Goal: Information Seeking & Learning: Learn about a topic

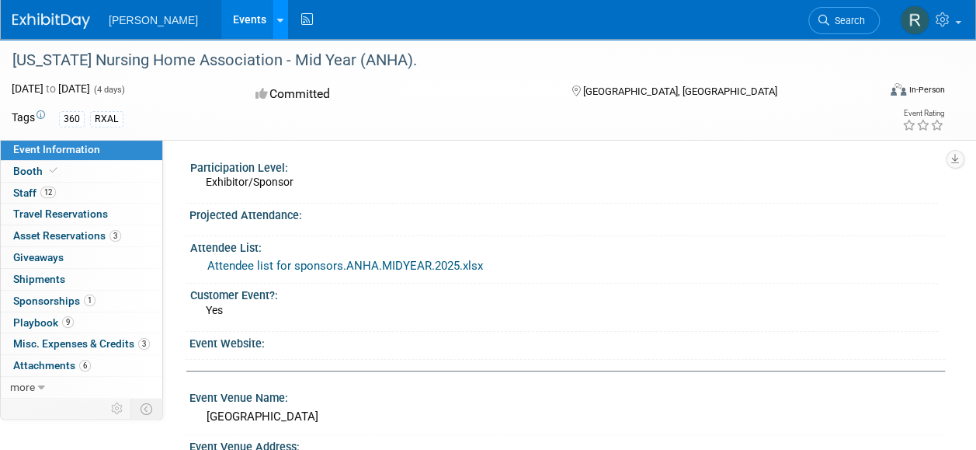
click at [272, 17] on link at bounding box center [280, 19] width 16 height 39
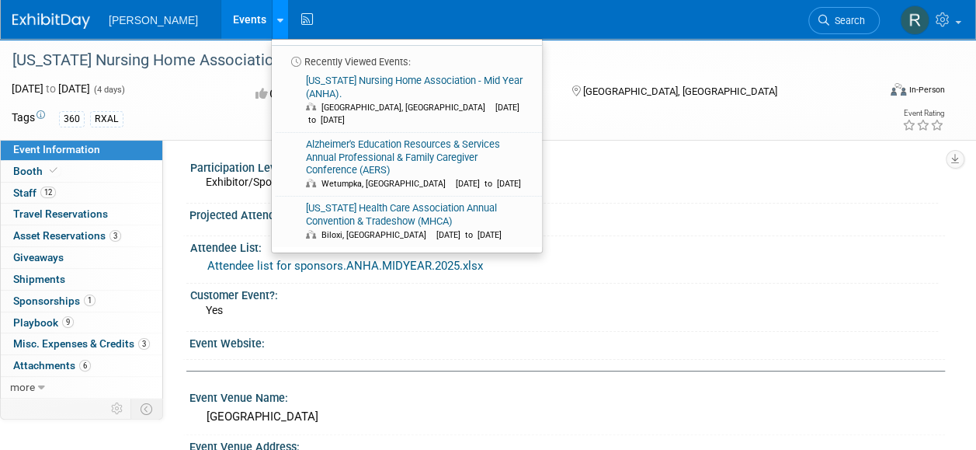
click at [277, 20] on icon at bounding box center [280, 21] width 6 height 10
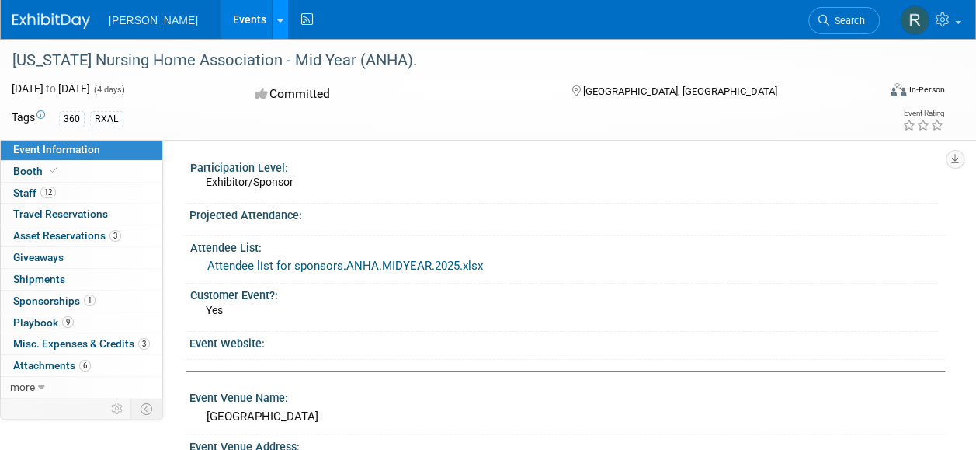
click at [277, 20] on icon at bounding box center [280, 21] width 6 height 10
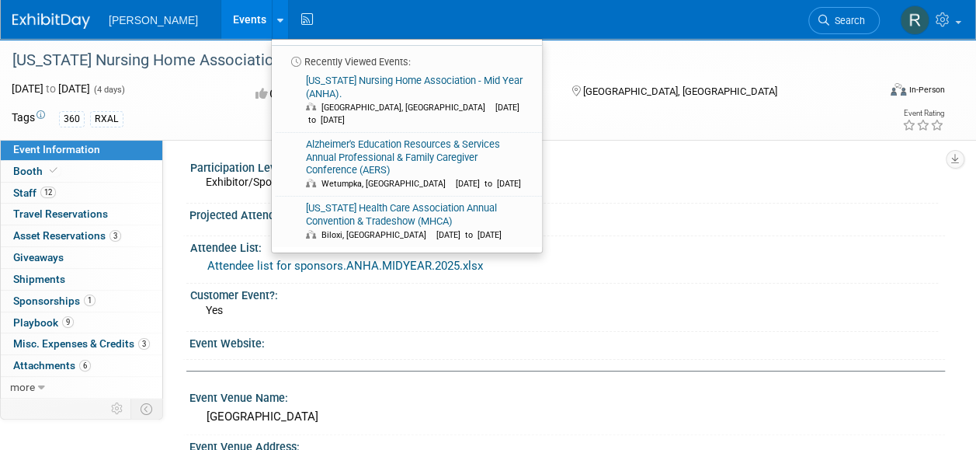
click at [221, 16] on link "Events" at bounding box center [249, 19] width 57 height 39
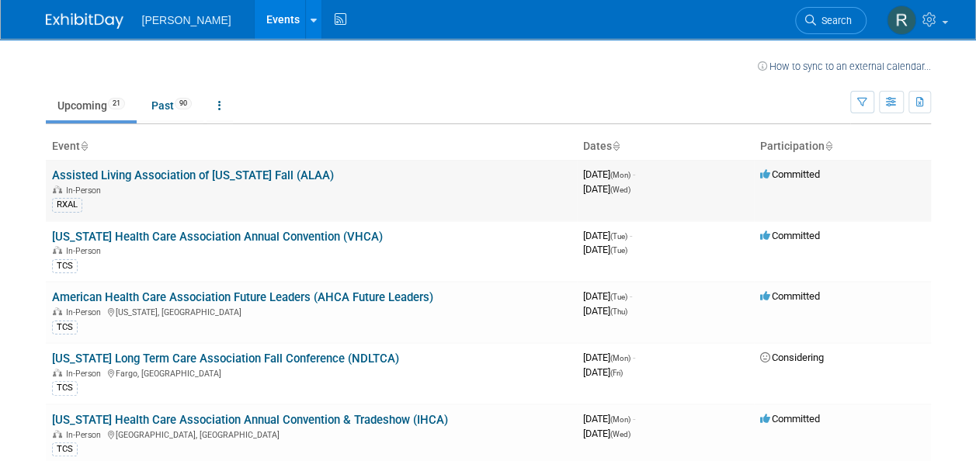
click at [252, 173] on link "Assisted Living Association of [US_STATE] Fall (ALAA)" at bounding box center [193, 176] width 282 height 14
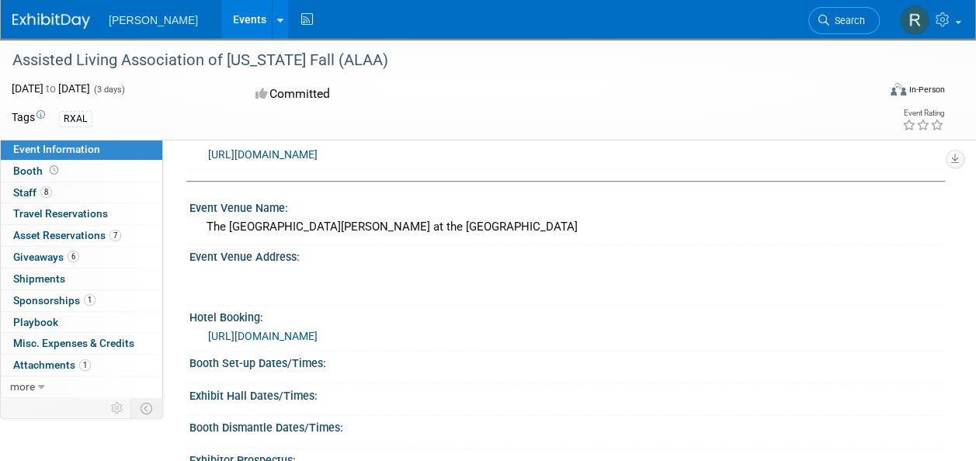
scroll to position [217, 0]
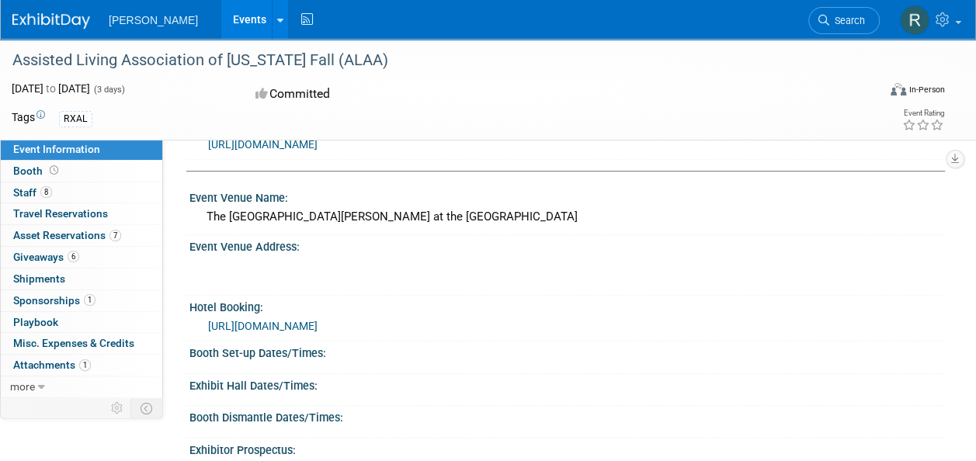
click at [318, 324] on link "https://www.marriott.com/event-reservations/reservation-link.mi?id=174283788972…" at bounding box center [263, 326] width 110 height 12
click at [318, 322] on link "https://www.marriott.com/event-reservations/reservation-link.mi?id=174283788972…" at bounding box center [263, 326] width 110 height 12
click at [221, 22] on link "Events" at bounding box center [249, 19] width 57 height 39
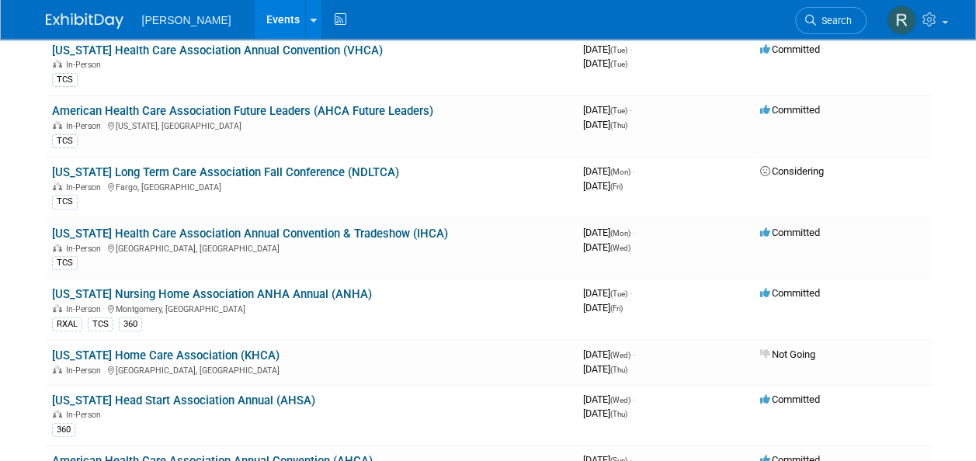
scroll to position [217, 0]
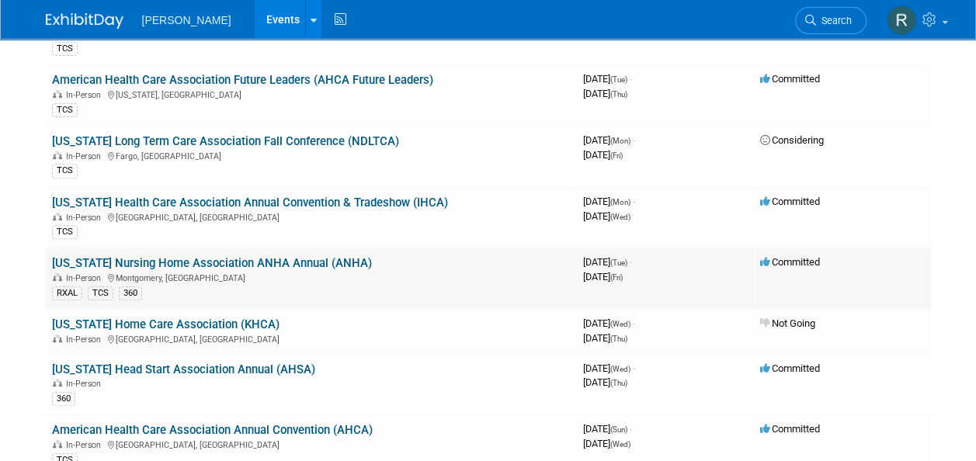
click at [218, 256] on link "[US_STATE] Nursing Home Association ANHA Annual (ANHA)" at bounding box center [212, 263] width 320 height 14
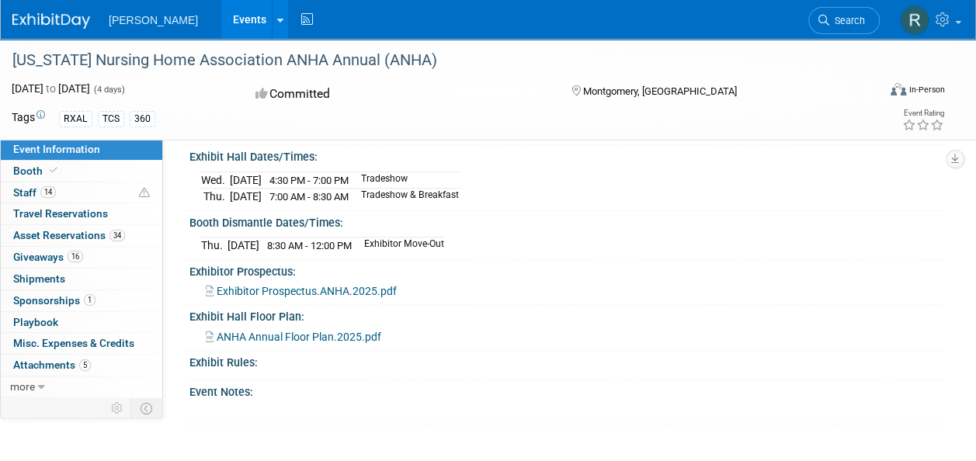
scroll to position [414, 0]
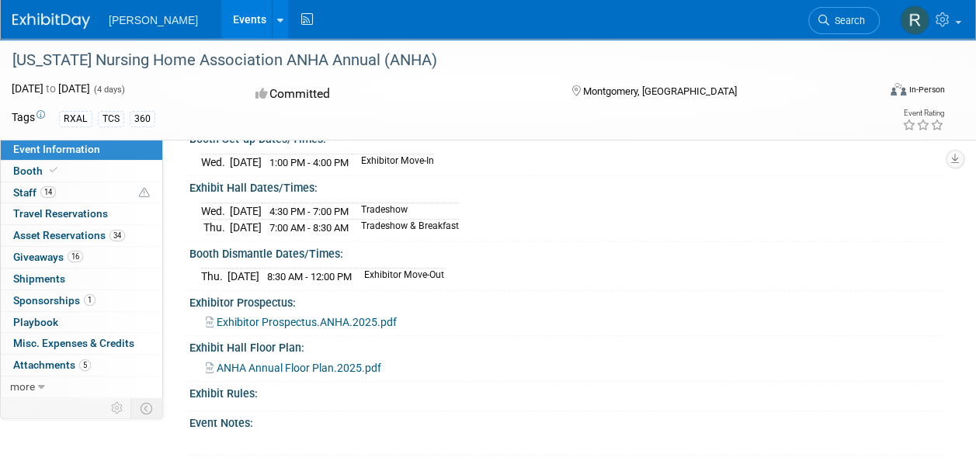
click at [289, 316] on span "Exhibitor Prospectus.ANHA.2025.pdf" at bounding box center [307, 322] width 180 height 12
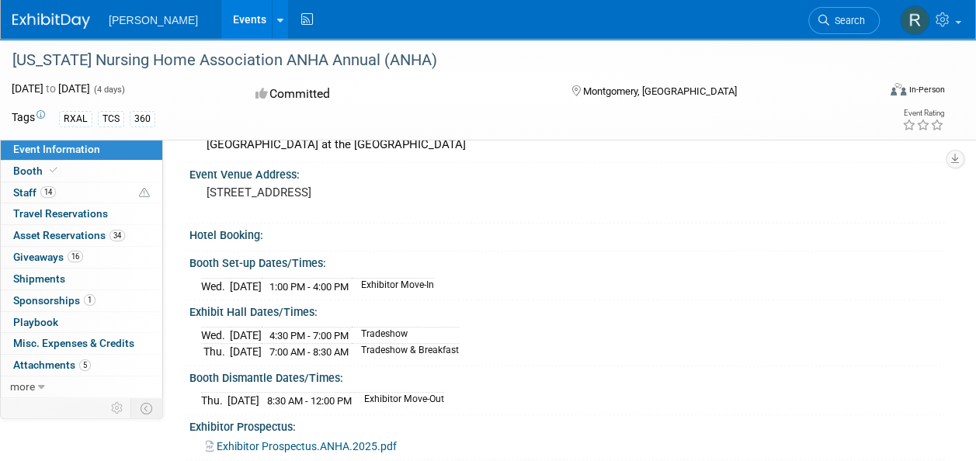
scroll to position [259, 0]
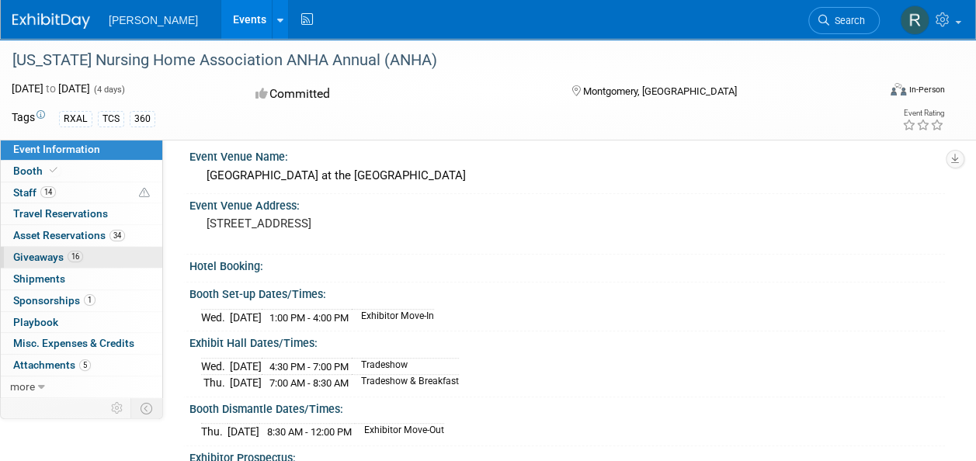
click at [47, 256] on span "Giveaways 16" at bounding box center [48, 257] width 70 height 12
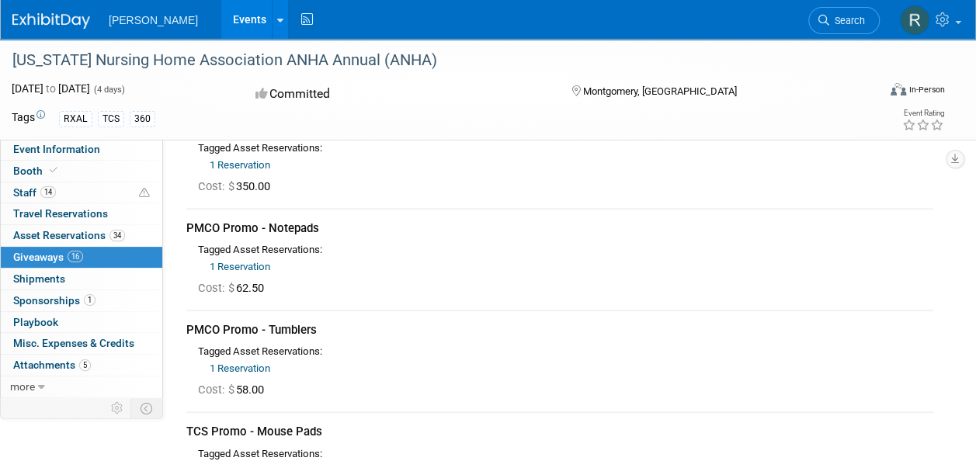
scroll to position [0, 0]
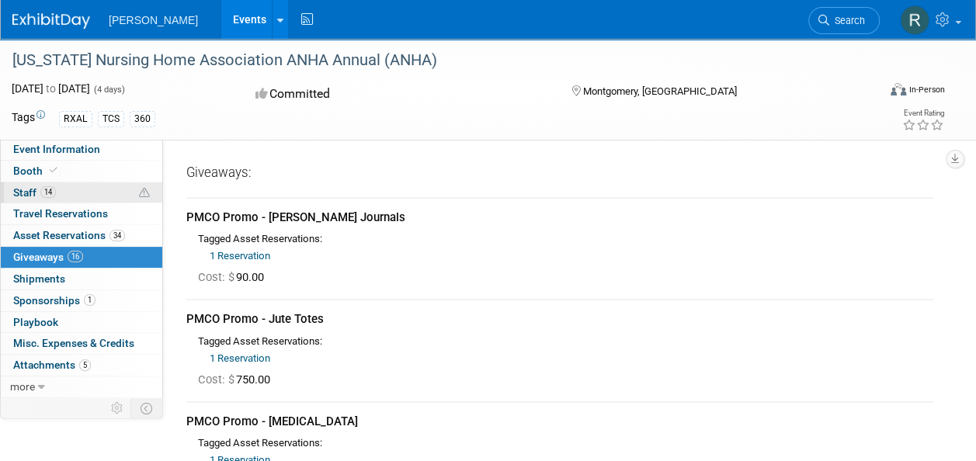
click at [26, 191] on span "Staff 14" at bounding box center [34, 192] width 43 height 12
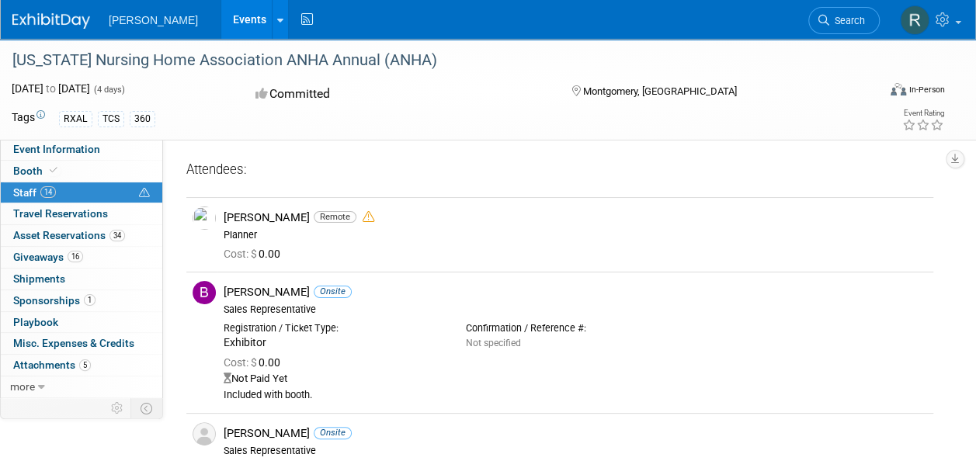
click at [221, 12] on link "Events" at bounding box center [249, 19] width 57 height 39
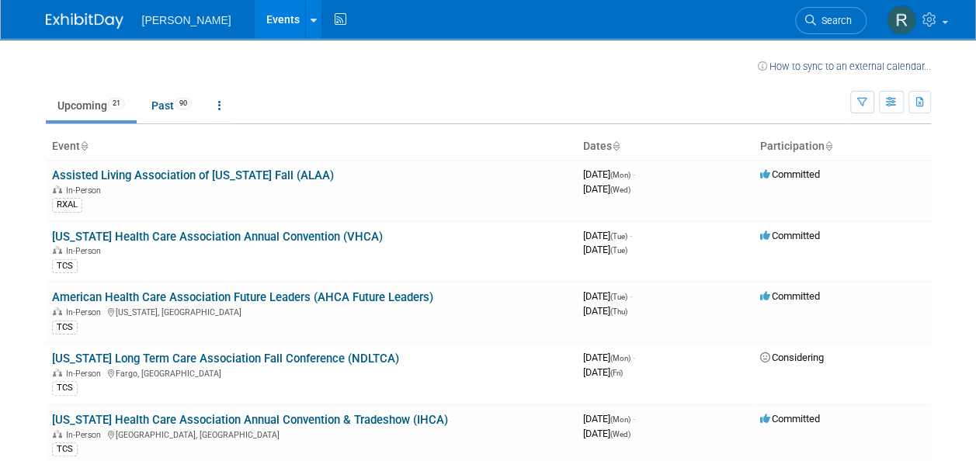
scroll to position [403, 0]
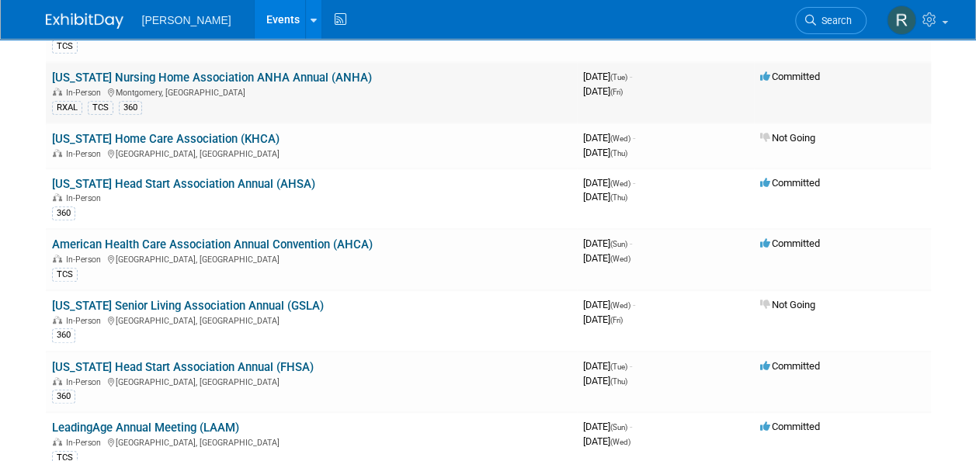
click at [346, 74] on link "[US_STATE] Nursing Home Association ANHA Annual (ANHA)" at bounding box center [212, 78] width 320 height 14
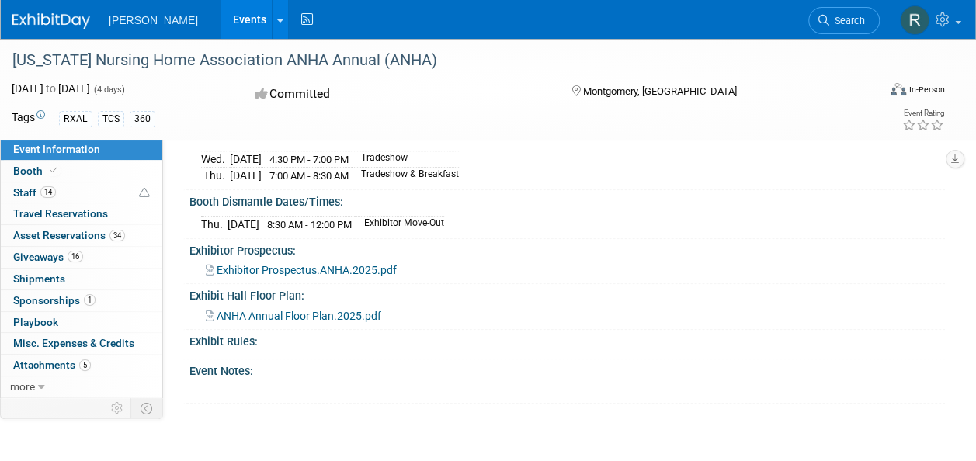
scroll to position [497, 0]
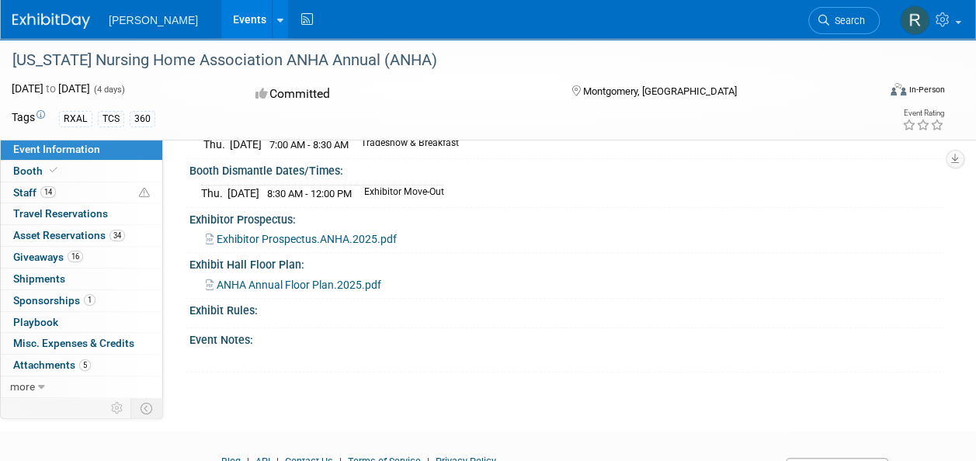
click at [221, 12] on link "Events" at bounding box center [249, 19] width 57 height 39
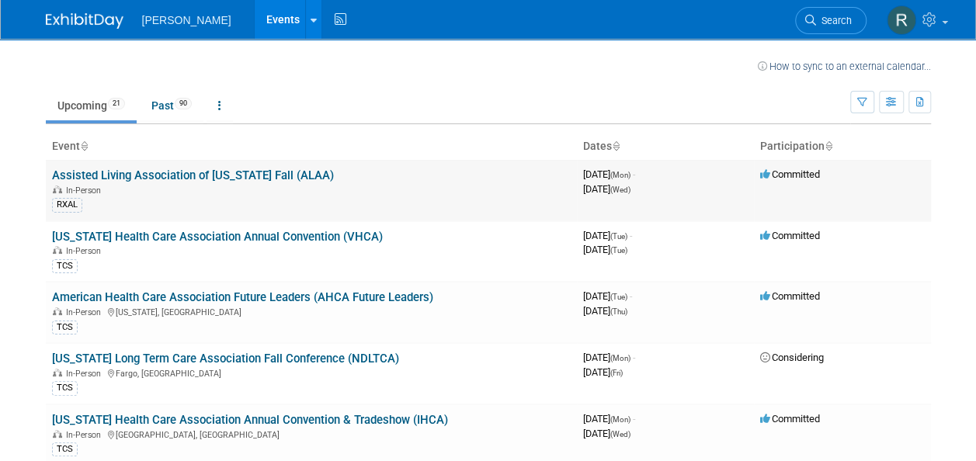
click at [224, 169] on link "Assisted Living Association of [US_STATE] Fall (ALAA)" at bounding box center [193, 176] width 282 height 14
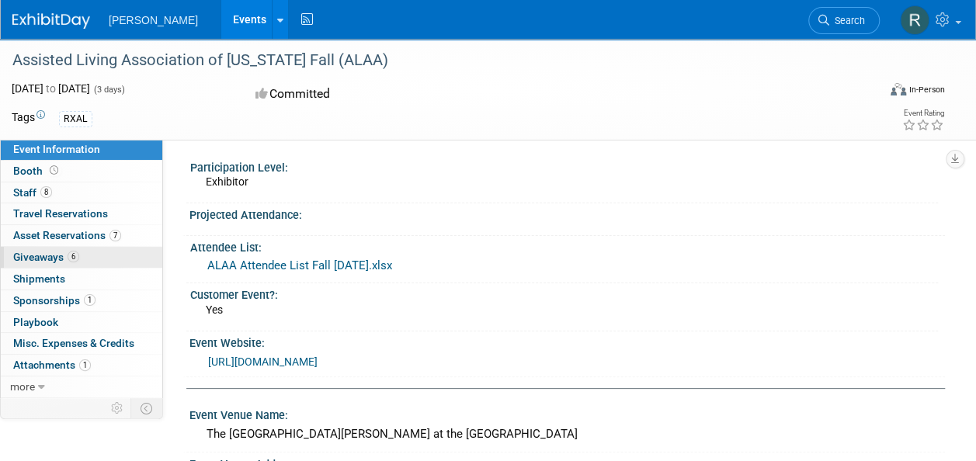
click at [51, 255] on span "Giveaways 6" at bounding box center [46, 257] width 66 height 12
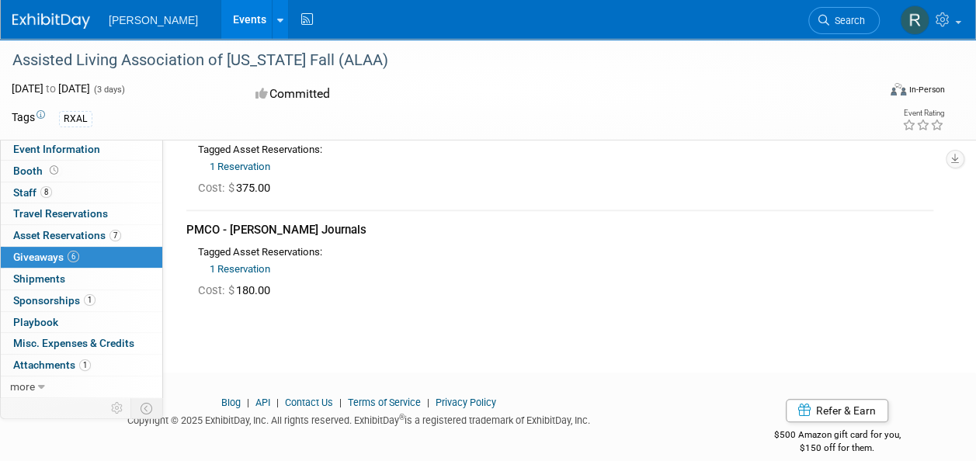
scroll to position [93, 0]
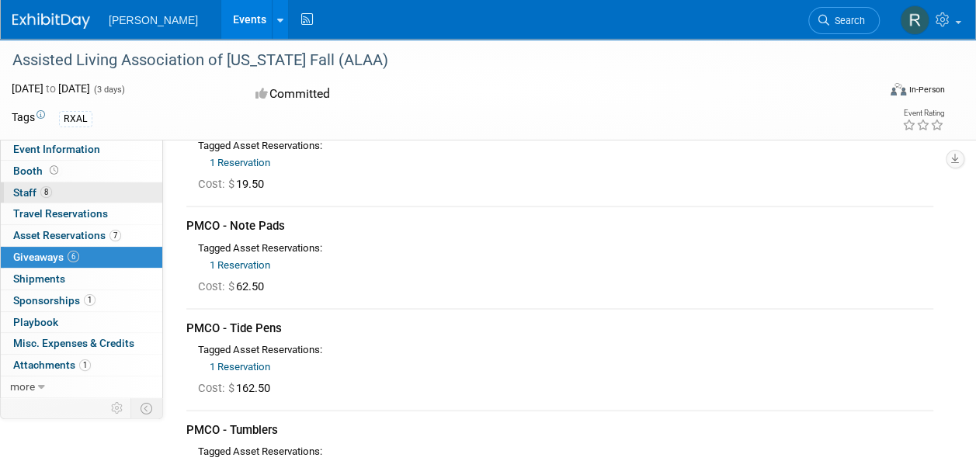
click at [28, 193] on span "Staff 8" at bounding box center [32, 192] width 39 height 12
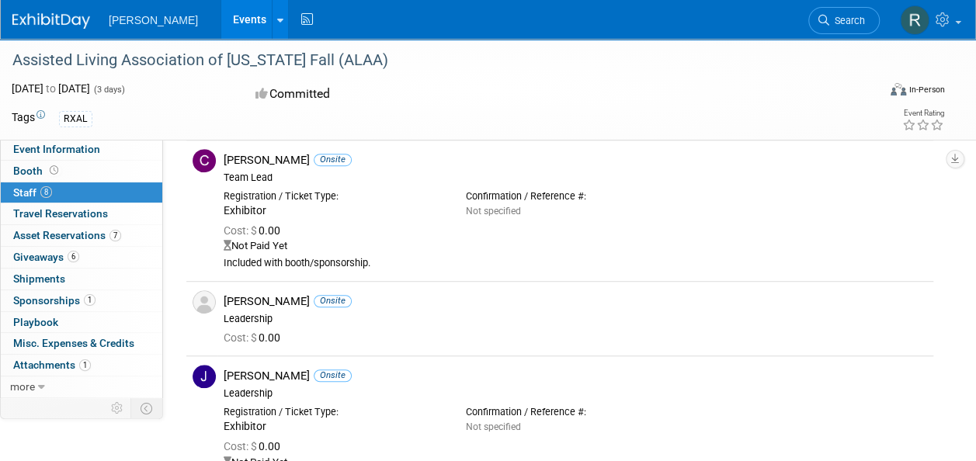
scroll to position [11, 0]
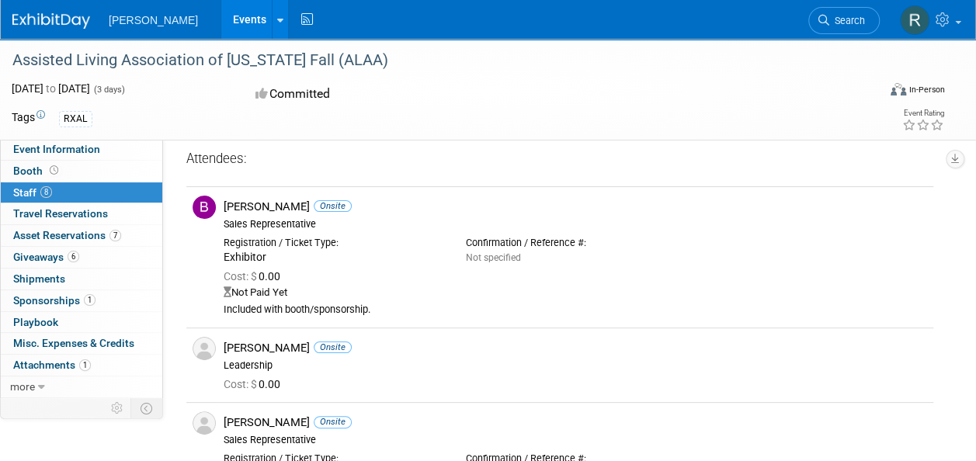
click at [221, 20] on link "Events" at bounding box center [249, 19] width 57 height 39
